Goal: Task Accomplishment & Management: Manage account settings

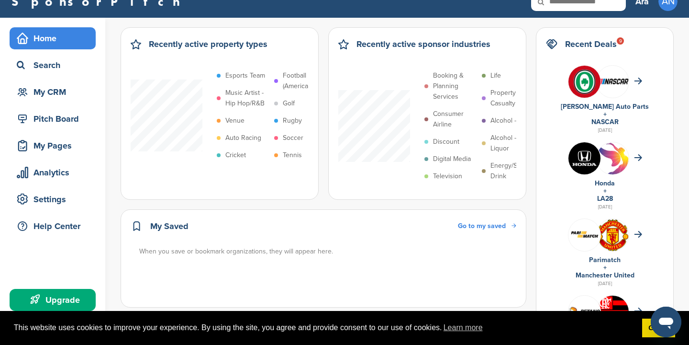
scroll to position [15, 0]
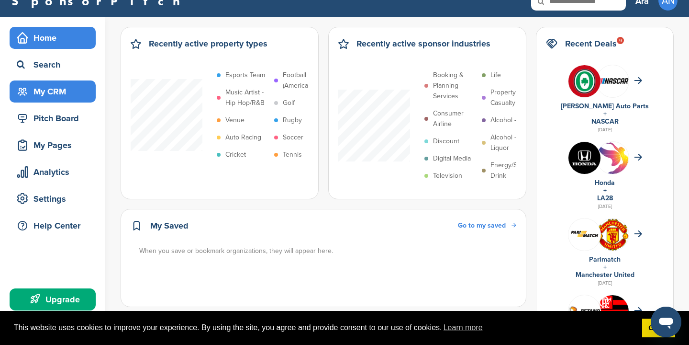
click at [62, 92] on div "My CRM" at bounding box center [54, 91] width 81 height 17
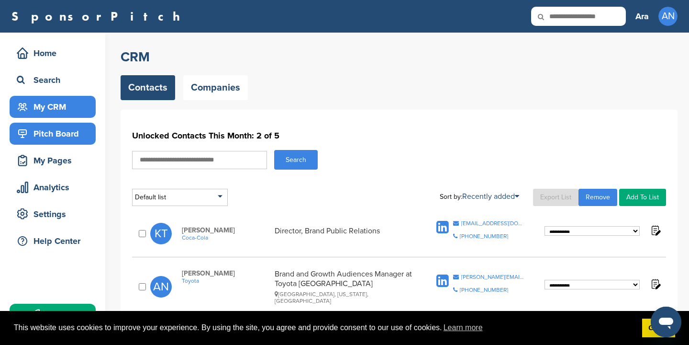
click at [76, 134] on div "Pitch Board" at bounding box center [54, 133] width 81 height 17
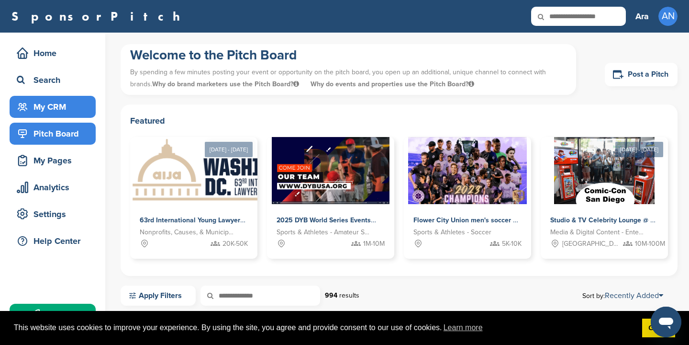
click at [54, 109] on div "My CRM" at bounding box center [54, 106] width 81 height 17
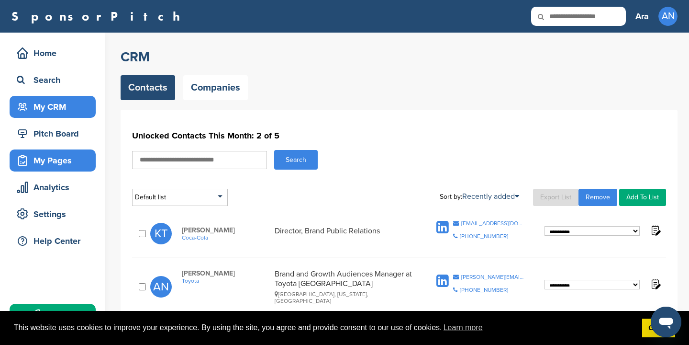
click at [57, 167] on div "My Pages" at bounding box center [54, 160] width 81 height 17
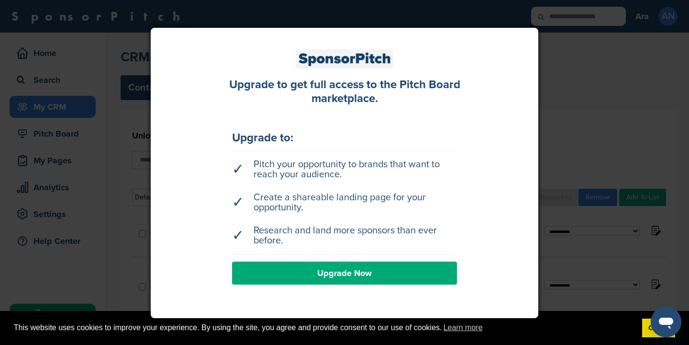
click at [582, 117] on div at bounding box center [344, 172] width 689 height 345
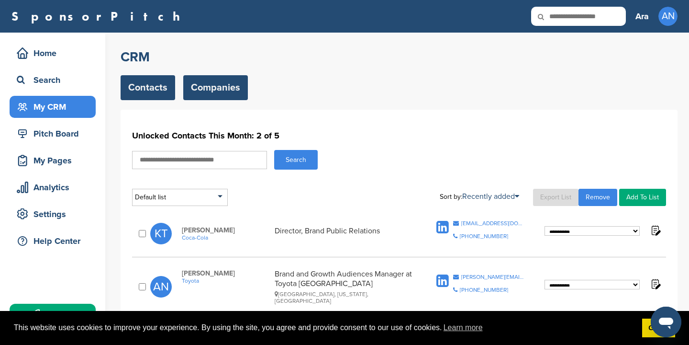
click at [232, 92] on link "Companies" at bounding box center [215, 87] width 65 height 25
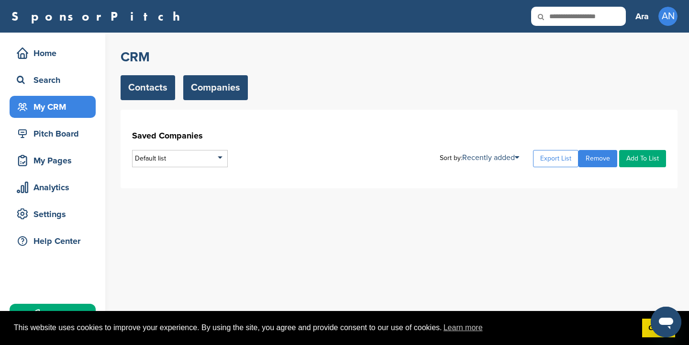
click at [162, 84] on link "Contacts" at bounding box center [148, 87] width 55 height 25
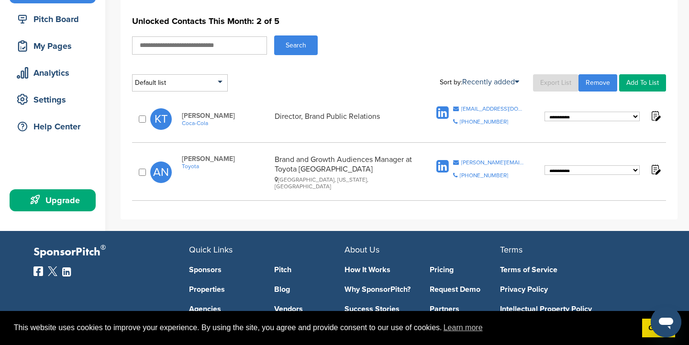
scroll to position [119, 0]
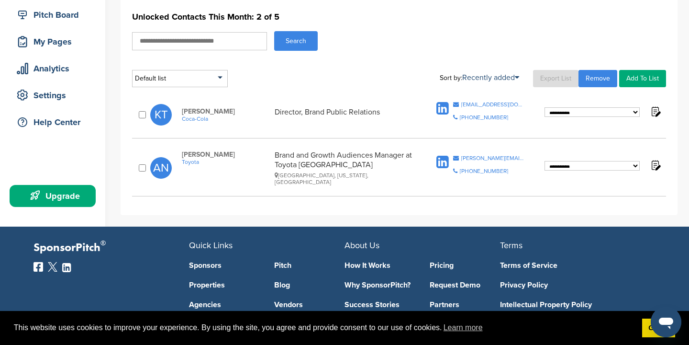
click at [447, 157] on icon at bounding box center [443, 162] width 12 height 14
drag, startPoint x: 462, startPoint y: 156, endPoint x: 522, endPoint y: 156, distance: 60.3
click at [522, 156] on div "anthony.novak@toyota.com" at bounding box center [494, 158] width 64 height 6
copy div "anthony.novak@toyota.c"
click at [514, 156] on div "anthony.novak@toyota.com" at bounding box center [494, 158] width 64 height 6
